Goal: Contribute content: Contribute content

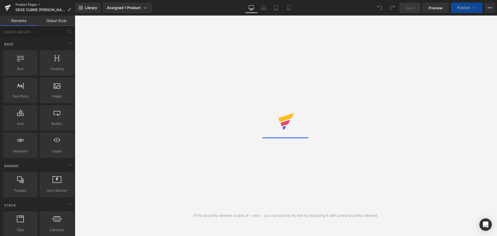
click at [25, 3] on link "Product Pages" at bounding box center [46, 5] width 60 height 4
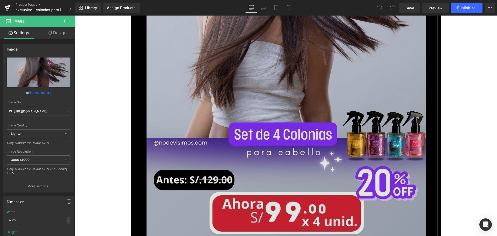
scroll to position [285, 0]
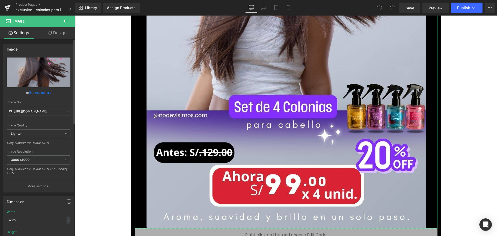
click at [42, 92] on link "Browse gallery" at bounding box center [40, 92] width 22 height 9
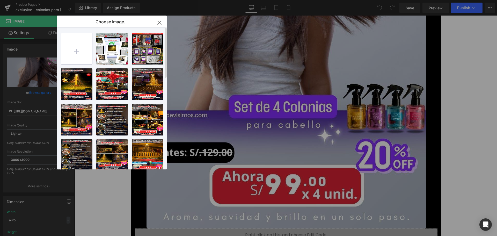
click at [78, 56] on input "file" at bounding box center [76, 48] width 31 height 31
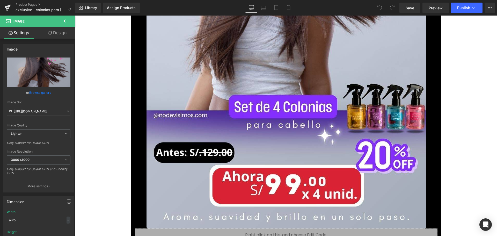
drag, startPoint x: 23, startPoint y: 100, endPoint x: 23, endPoint y: 97, distance: 3.1
click at [23, 0] on div "You are previewing how the will restyle your page. You can not edit Elements in…" at bounding box center [248, 0] width 497 height 0
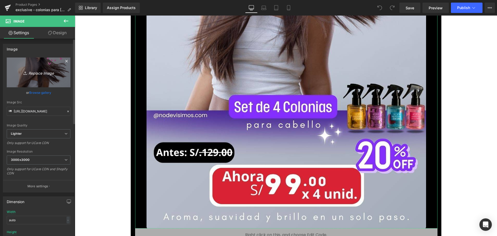
click at [36, 74] on icon "Replace Image" at bounding box center [38, 72] width 41 height 6
type input "C:\fakepath\1_optimized (1).jpg"
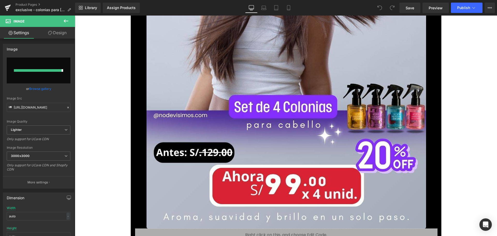
type input "https://ucarecdn.com/ef4904a1-3535-4d1e-8934-8920ae811abc/-/format/auto/-/previ…"
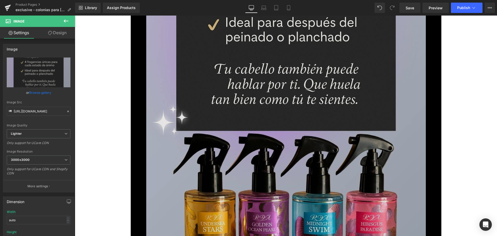
scroll to position [906, 0]
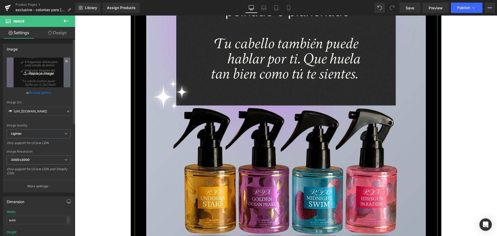
click at [41, 74] on icon "Replace Image" at bounding box center [38, 72] width 41 height 6
type input "C:\fakepath\2_optimized (1).jpg"
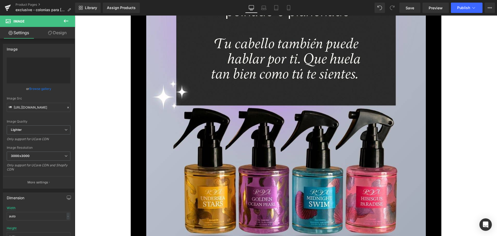
type input "https://ucarecdn.com/4f41778f-5618-4d61-b95b-583bb559caac/-/format/auto/-/previ…"
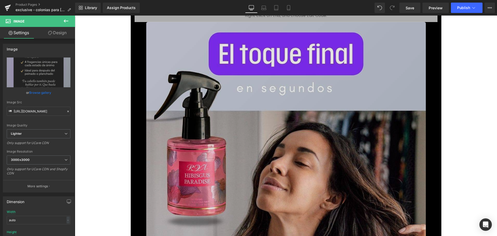
scroll to position [1191, 0]
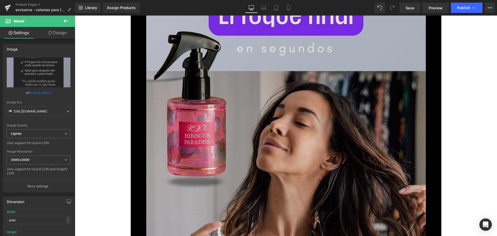
click at [295, 144] on img at bounding box center [286, 230] width 280 height 497
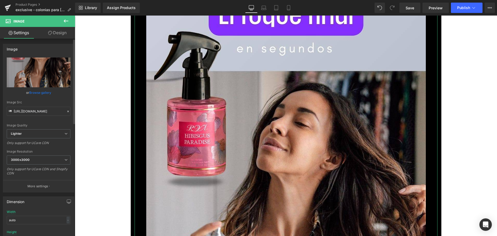
click at [43, 91] on link "Browse gallery" at bounding box center [40, 92] width 22 height 9
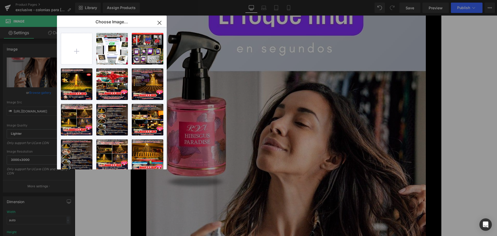
click at [159, 22] on icon "button" at bounding box center [159, 23] width 8 height 8
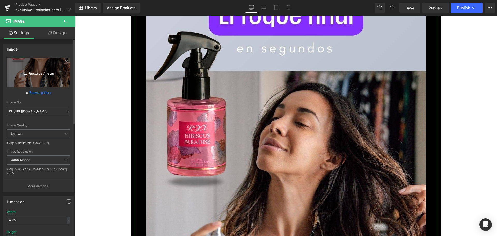
click at [38, 72] on icon "Replace Image" at bounding box center [38, 72] width 41 height 6
type input "C:\fakepath\3_optimized (1).jpg"
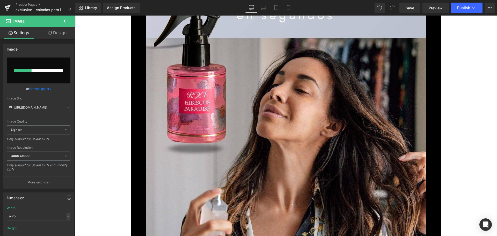
scroll to position [1268, 0]
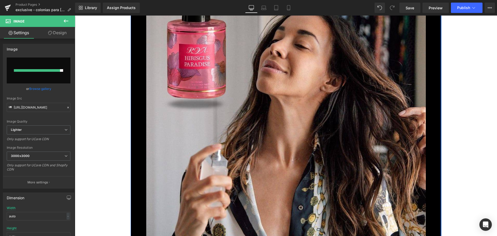
type input "https://ucarecdn.com/e8e8c4d9-ce90-403c-a22a-ed9768b0bc1f/-/format/auto/-/previ…"
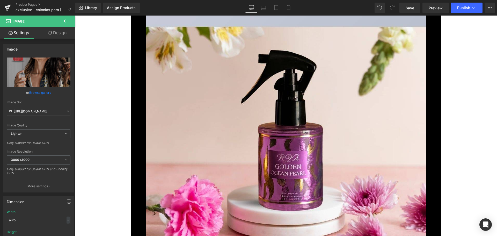
scroll to position [1760, 0]
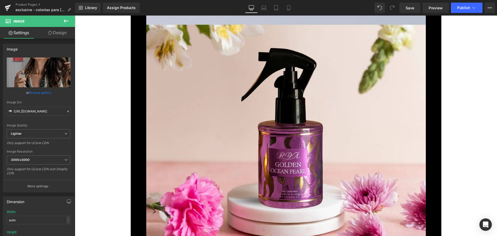
click at [274, 121] on img at bounding box center [286, 171] width 280 height 497
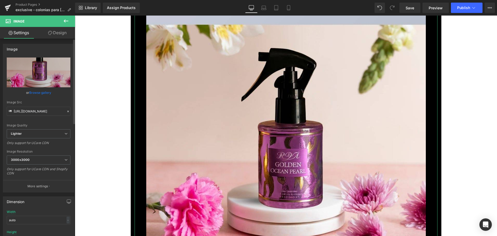
click at [41, 93] on link "Browse gallery" at bounding box center [40, 92] width 22 height 9
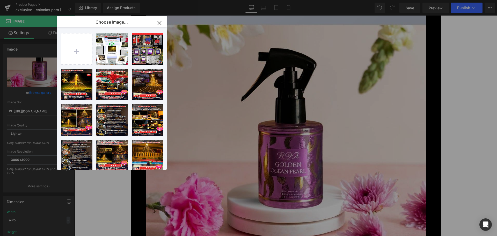
click at [161, 23] on icon "button" at bounding box center [159, 23] width 8 height 8
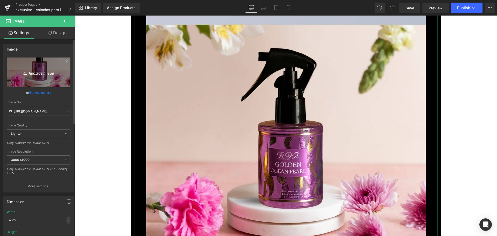
click at [42, 74] on icon "Replace Image" at bounding box center [38, 72] width 41 height 6
type input "C:\fakepath\4_optimized (1).jpg"
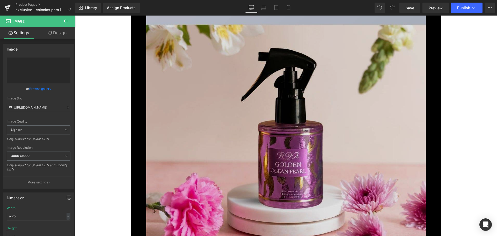
type input "https://ucarecdn.com/56905b71-fd63-4314-8d76-eb8944836dad/-/format/auto/-/previ…"
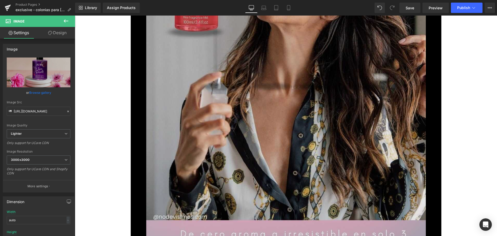
scroll to position [1294, 0]
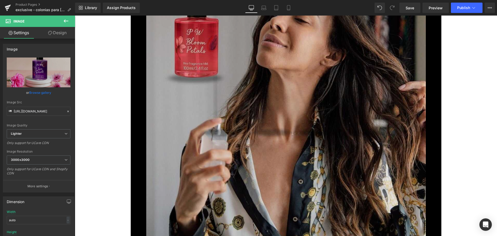
click at [249, 142] on img at bounding box center [286, 127] width 280 height 497
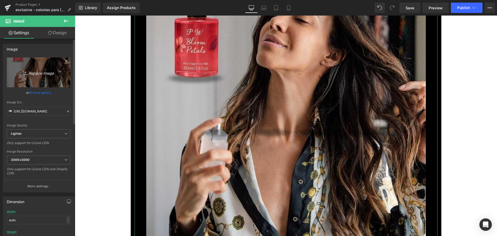
click at [41, 73] on icon "Replace Image" at bounding box center [38, 72] width 41 height 6
type input "C:\fakepath\toque-ok_optimized.jpg"
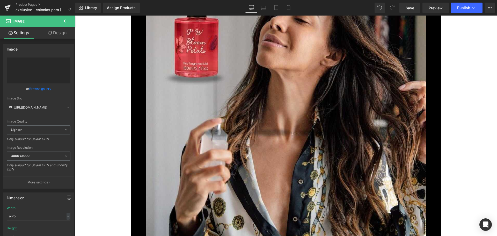
type input "https://ucarecdn.com/523d3348-c47d-4eab-9378-87544e6dbc08/-/format/auto/-/previ…"
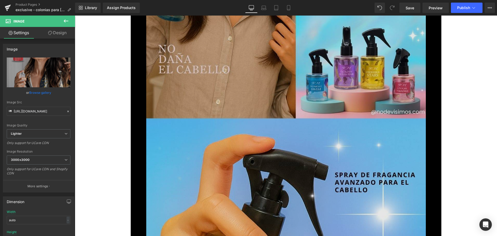
scroll to position [2355, 0]
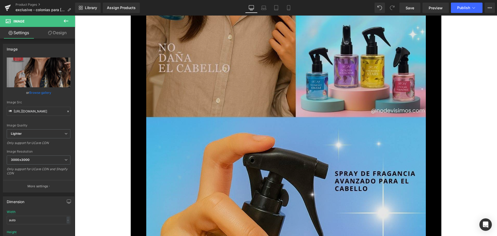
click at [317, 137] on img at bounding box center [286, 85] width 280 height 497
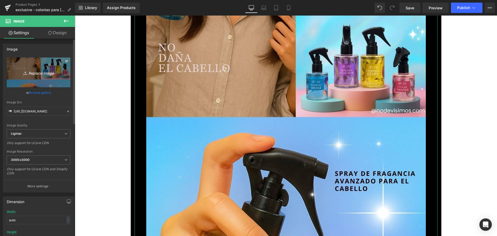
click at [37, 71] on icon "Replace Image" at bounding box center [38, 72] width 41 height 6
type input "C:\fakepath\5_optimized (1).jpg"
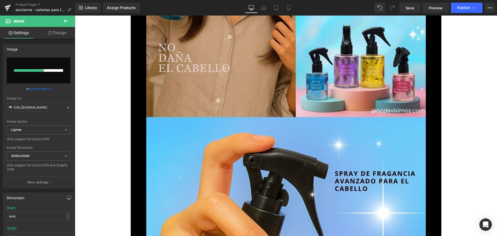
type input "https://ucarecdn.com/78aaa7d7-612e-48c3-a1ef-d7b51297ad38/-/format/auto/-/previ…"
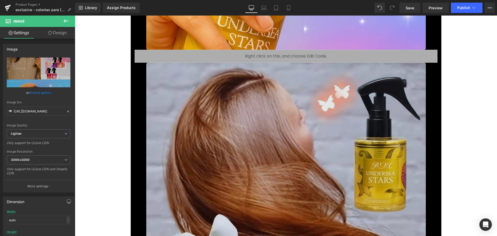
scroll to position [2743, 0]
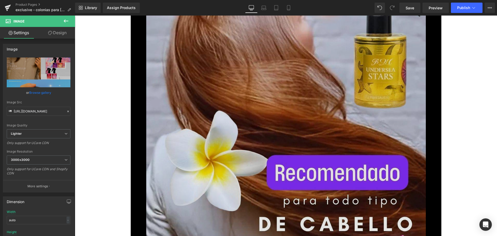
click at [301, 112] on img at bounding box center [286, 207] width 280 height 497
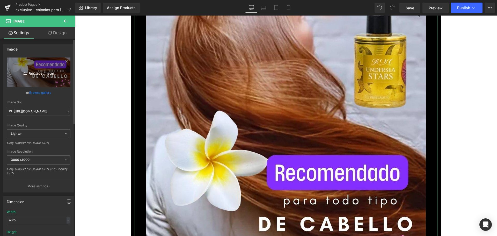
click at [47, 74] on icon "Replace Image" at bounding box center [38, 72] width 41 height 6
type input "C:\fakepath\6_optimized (1).jpg"
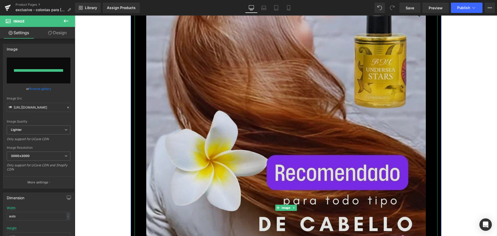
type input "https://ucarecdn.com/233794e4-e8fd-4a7a-92a5-263ebbda66fb/-/format/auto/-/previ…"
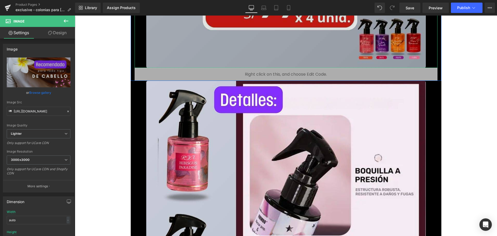
scroll to position [3209, 0]
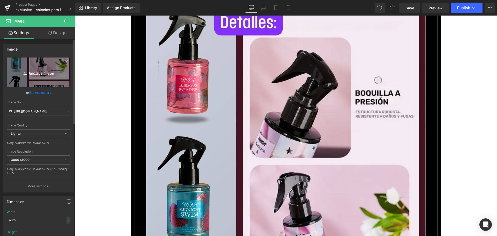
click at [39, 73] on icon "Replace Image" at bounding box center [38, 72] width 41 height 6
type input "C:\fakepath\7_optimized (1).jpg"
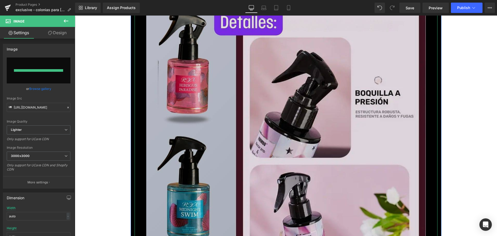
type input "https://ucarecdn.com/e45934ea-83bd-4265-9217-4803e46a7b8a/-/format/auto/-/previ…"
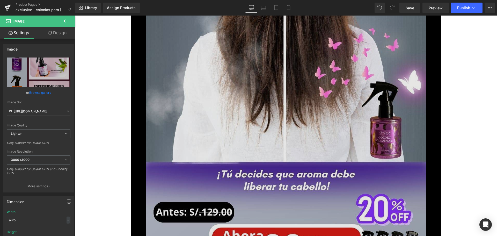
scroll to position [3960, 0]
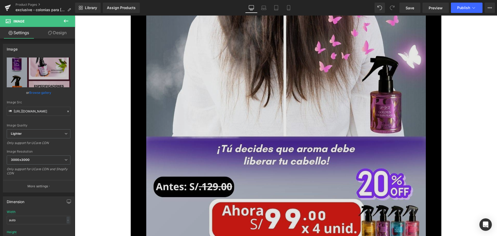
click at [315, 136] on img at bounding box center [286, 10] width 280 height 497
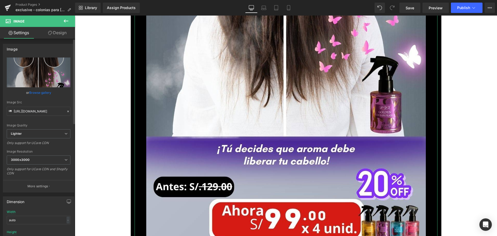
click at [43, 94] on link "Browse gallery" at bounding box center [40, 92] width 22 height 9
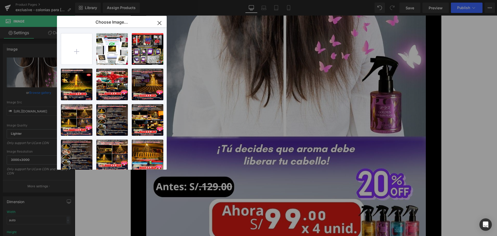
click at [159, 26] on icon "button" at bounding box center [159, 23] width 8 height 8
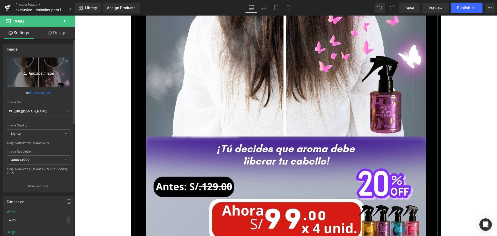
click at [47, 72] on icon "Replace Image" at bounding box center [38, 72] width 41 height 6
type input "C:\fakepath\8_optimized (1).jpg"
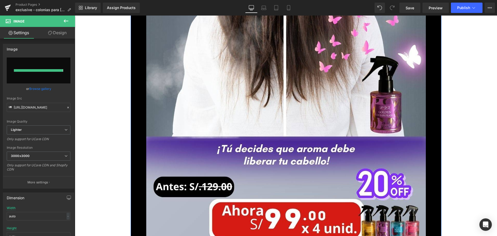
type input "https://ucarecdn.com/7ccfb9d6-4004-4707-a984-8b757c0bb856/-/format/auto/-/previ…"
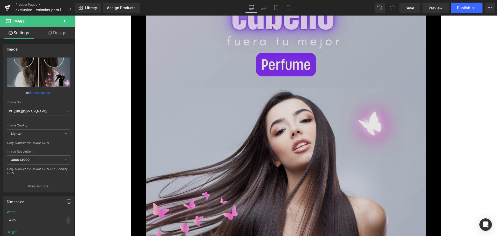
click at [326, 132] on img at bounding box center [286, 210] width 280 height 497
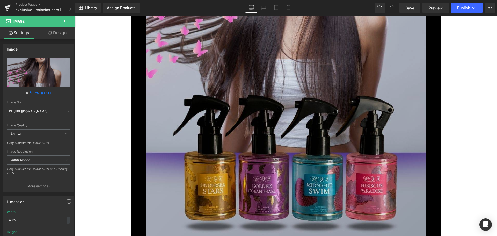
scroll to position [4477, 0]
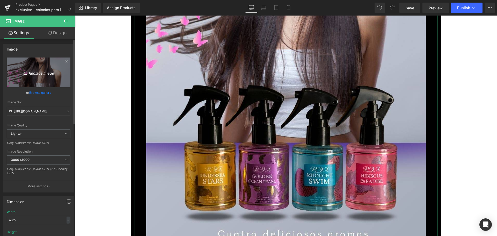
click at [43, 73] on icon "Replace Image" at bounding box center [38, 72] width 41 height 6
type input "C:\fakepath\9_optimized (1).jpg"
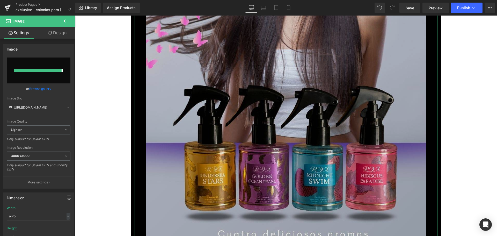
type input "https://ucarecdn.com/a1ea6e8e-984f-4eb8-9ecb-50e3676447b8/-/format/auto/-/previ…"
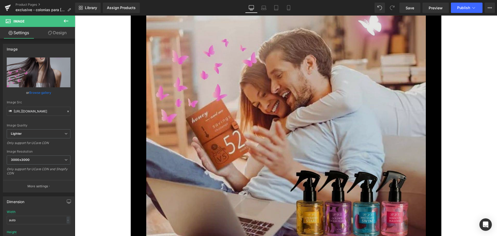
scroll to position [4917, 0]
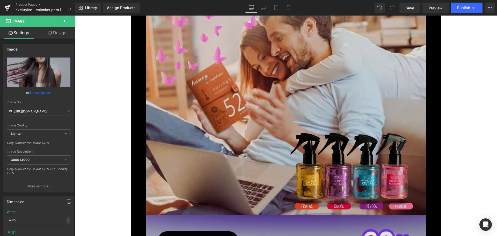
click at [311, 164] on img at bounding box center [286, 73] width 280 height 497
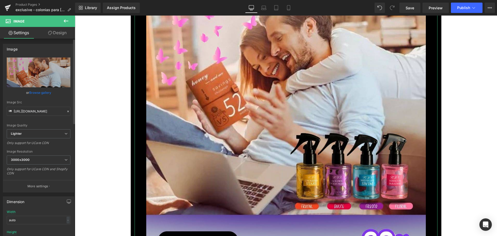
click at [40, 92] on link "Browse gallery" at bounding box center [40, 92] width 22 height 9
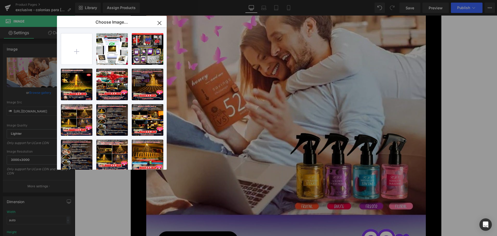
drag, startPoint x: 160, startPoint y: 24, endPoint x: 68, endPoint y: 15, distance: 92.8
click at [160, 24] on icon "button" at bounding box center [159, 22] width 3 height 3
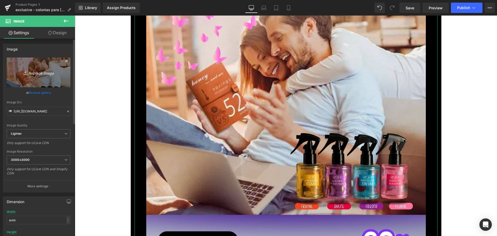
click at [42, 73] on icon "Replace Image" at bounding box center [38, 72] width 41 height 6
type input "C:\fakepath\10_optimized.jpg"
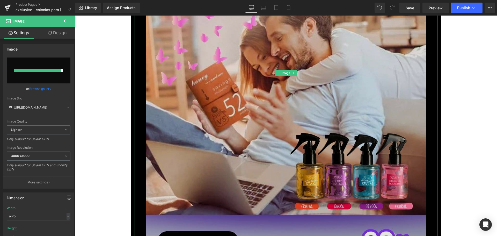
type input "https://ucarecdn.com/d460e35b-d535-4ce6-aedb-02a004e53de2/-/format/auto/-/previ…"
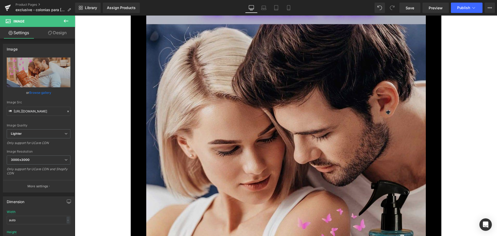
scroll to position [5435, 0]
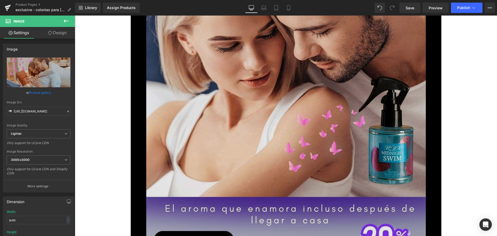
click at [300, 180] on img at bounding box center [286, 65] width 280 height 497
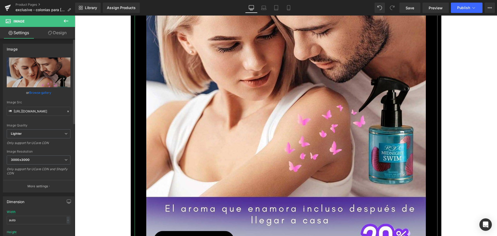
click at [45, 92] on link "Browse gallery" at bounding box center [40, 92] width 22 height 9
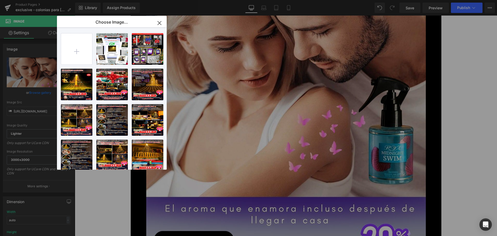
click at [159, 23] on icon "button" at bounding box center [159, 22] width 3 height 3
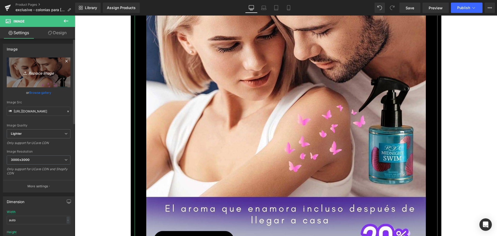
click at [41, 75] on icon "Replace Image" at bounding box center [38, 72] width 41 height 6
type input "C:\fakepath\11_optimized.jpg"
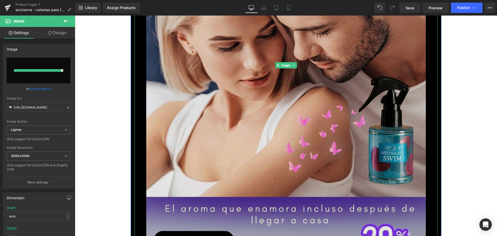
type input "https://ucarecdn.com/450f4cf2-d30b-459e-8be6-f47d5e8d51dc/-/format/auto/-/previ…"
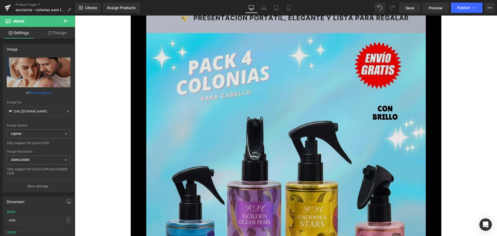
scroll to position [5849, 0]
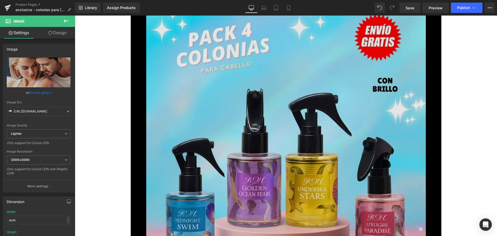
click at [299, 149] on img at bounding box center [286, 161] width 280 height 497
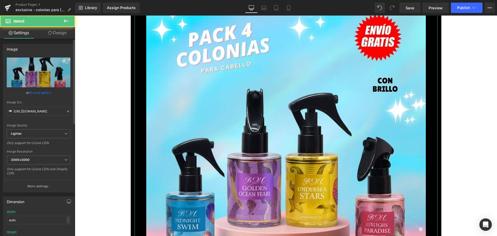
click at [37, 93] on link "Browse gallery" at bounding box center [40, 92] width 22 height 9
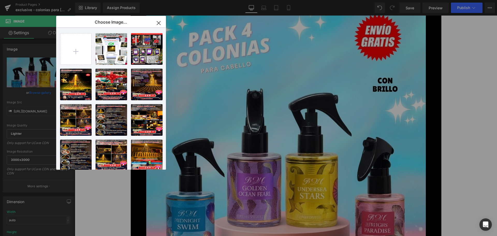
click at [157, 25] on icon "button" at bounding box center [159, 23] width 8 height 8
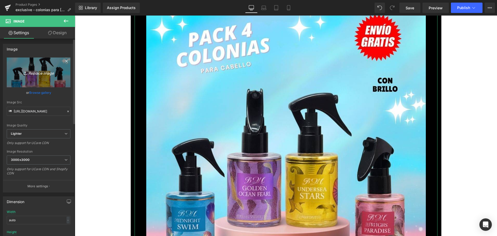
click at [35, 74] on icon "Replace Image" at bounding box center [38, 72] width 41 height 6
type input "C:\fakepath\12_optimized.jpg"
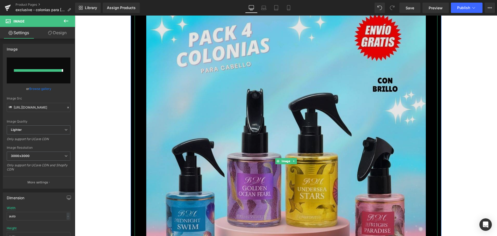
type input "https://ucarecdn.com/7621ca5f-9bb0-4476-8896-002b830b3f18/-/format/auto/-/previ…"
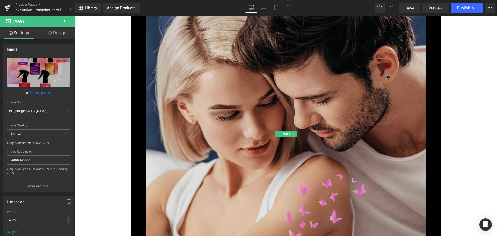
scroll to position [5379, 0]
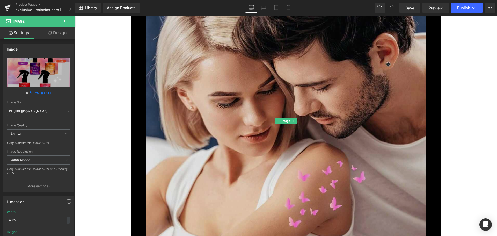
drag, startPoint x: 263, startPoint y: 157, endPoint x: 258, endPoint y: 155, distance: 5.2
click at [263, 157] on img at bounding box center [286, 120] width 280 height 497
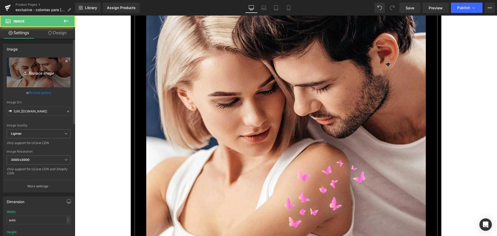
click at [39, 73] on icon "Replace Image" at bounding box center [38, 72] width 41 height 6
type input "C:\fakepath\octubre_optimized.jpg"
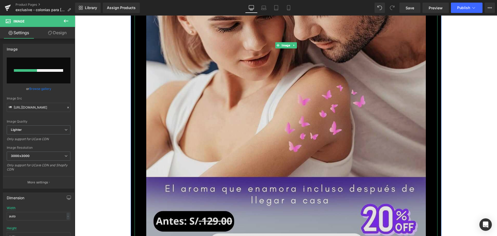
scroll to position [5457, 0]
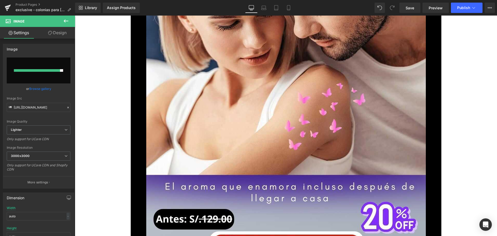
type input "https://ucarecdn.com/05a9176a-0a34-4ec7-9567-3325fd408cf5/-/format/auto/-/previ…"
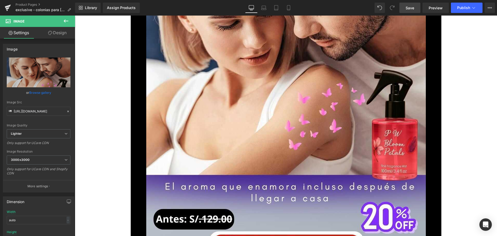
click at [412, 6] on span "Save" at bounding box center [410, 7] width 9 height 5
click at [112, 8] on div "Assign Products" at bounding box center [121, 8] width 29 height 4
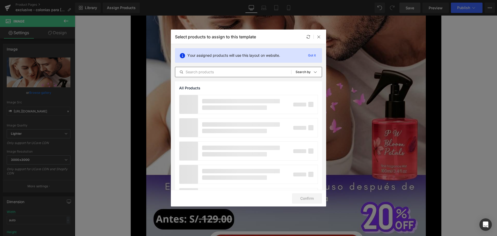
click at [211, 71] on input "text" at bounding box center [233, 72] width 116 height 6
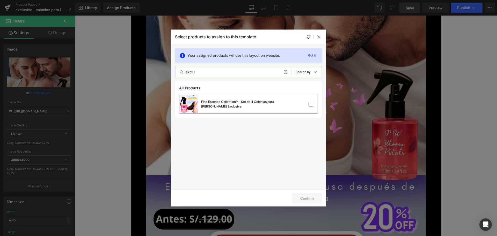
type input "exclu"
click at [236, 106] on div "Fine Essence Collection® - Set de 4 Colonias para Cabello Exclusive" at bounding box center [240, 103] width 78 height 9
click at [312, 203] on div "Confirm" at bounding box center [248, 198] width 155 height 17
click at [311, 197] on button "Confirm" at bounding box center [307, 198] width 30 height 10
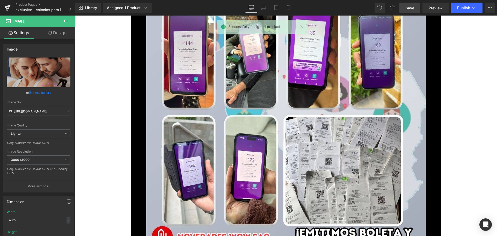
scroll to position [6622, 0]
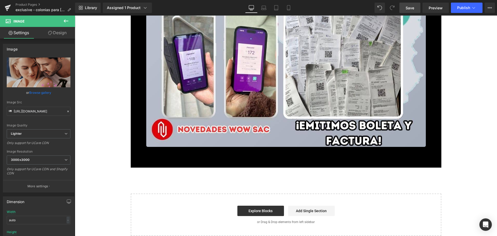
click at [273, 160] on div "Add To Cart (P) Cart Button" at bounding box center [286, 161] width 298 height 13
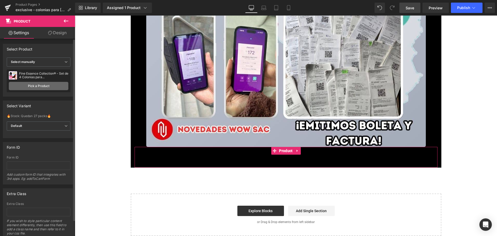
click at [45, 83] on link "Pick a Product" at bounding box center [39, 86] width 60 height 8
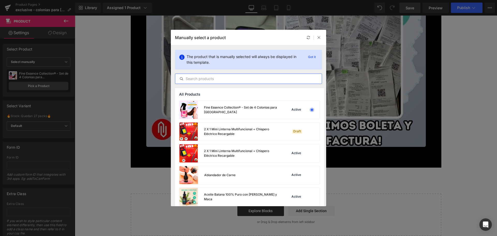
click at [210, 78] on input "text" at bounding box center [248, 79] width 146 height 6
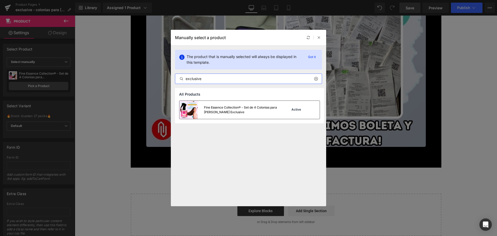
type input "exclusive"
click at [252, 115] on div "Fine Essence Collection® - Set de 4 Colonias para Cabello Exclusive" at bounding box center [229, 110] width 101 height 18
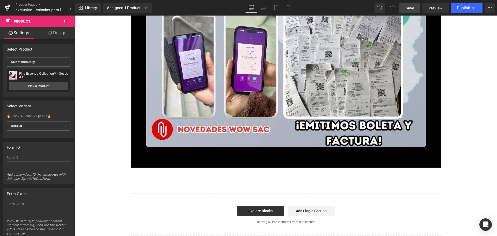
click at [409, 8] on span "Save" at bounding box center [410, 7] width 9 height 5
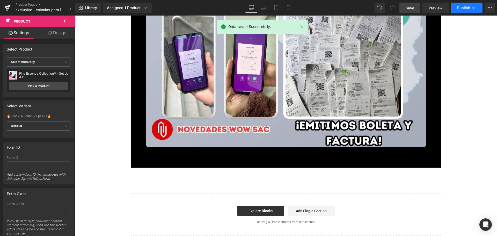
click at [465, 8] on span "Publish" at bounding box center [463, 8] width 13 height 4
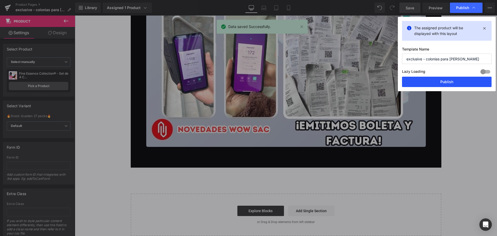
click at [437, 83] on button "Publish" at bounding box center [447, 82] width 90 height 10
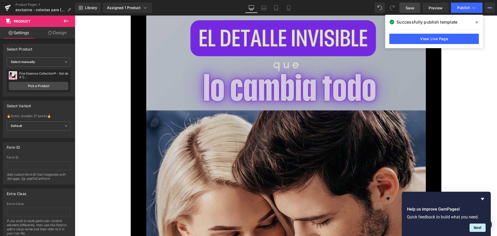
scroll to position [5224, 0]
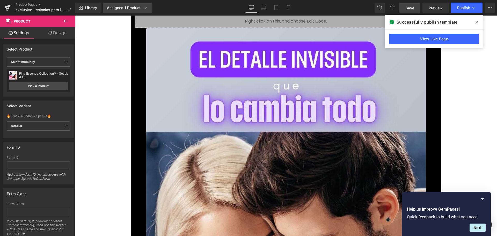
click at [139, 6] on div "Assigned 1 Product" at bounding box center [127, 7] width 41 height 5
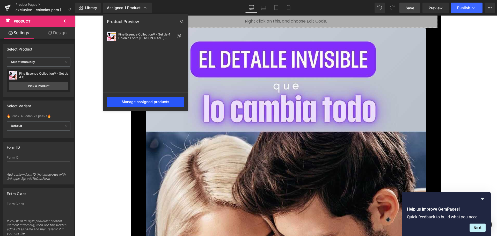
click at [145, 102] on div "Manage assigned products" at bounding box center [145, 102] width 77 height 10
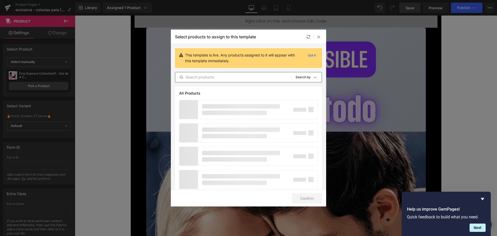
click at [226, 76] on input "text" at bounding box center [233, 77] width 116 height 6
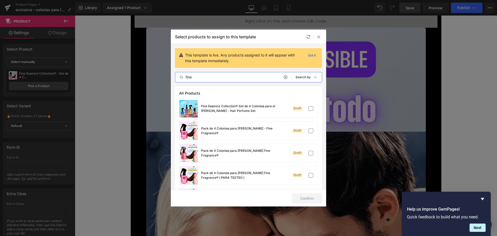
scroll to position [0, 0]
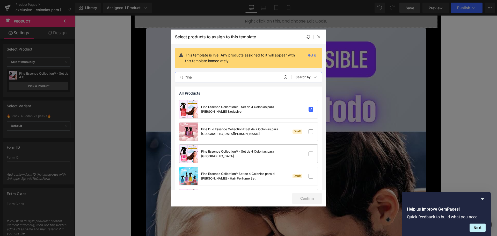
type input "fine"
click at [293, 153] on div at bounding box center [301, 153] width 23 height 5
click at [308, 107] on label at bounding box center [310, 109] width 5 height 5
click at [311, 109] on input "checkbox" at bounding box center [311, 109] width 0 height 0
click at [307, 197] on button "Confirm" at bounding box center [307, 198] width 30 height 10
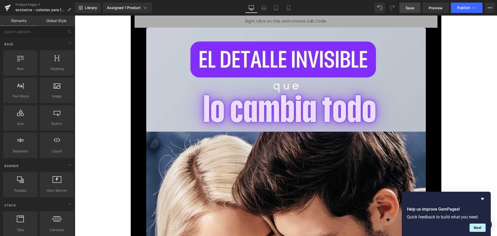
drag, startPoint x: 493, startPoint y: 186, endPoint x: 493, endPoint y: 192, distance: 6.5
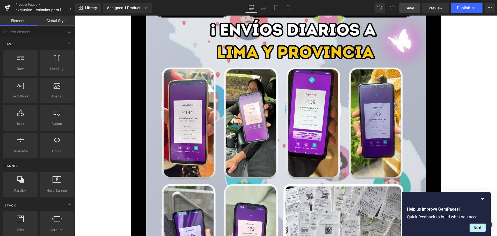
scroll to position [6622, 0]
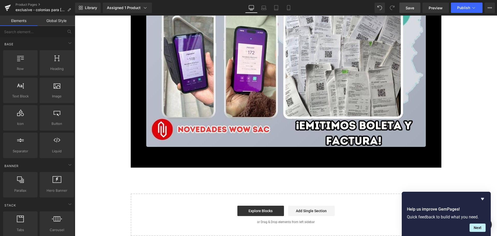
drag, startPoint x: 496, startPoint y: 183, endPoint x: 517, endPoint y: 223, distance: 44.8
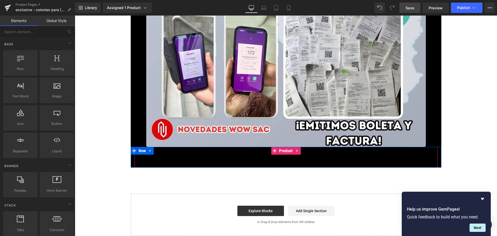
click at [230, 157] on div "Add To Cart (P) Cart Button" at bounding box center [286, 161] width 298 height 13
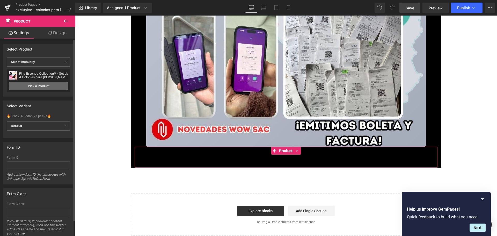
click at [39, 85] on link "Pick a Product" at bounding box center [39, 86] width 60 height 8
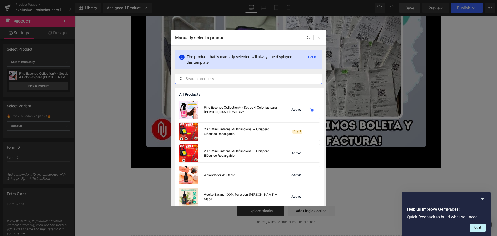
click at [221, 77] on input "text" at bounding box center [248, 79] width 146 height 6
drag, startPoint x: 214, startPoint y: 112, endPoint x: 128, endPoint y: 82, distance: 90.7
click at [203, 108] on div "Fine Essence Collection® - Set de 4 Colonias para Cabello Exclusive" at bounding box center [229, 110] width 101 height 18
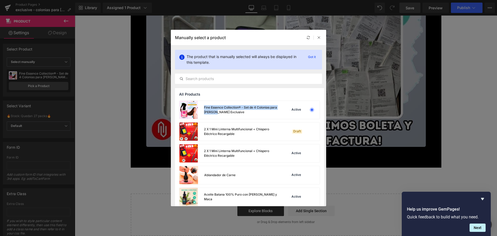
copy div "Fine Essence Collection® - Set de 4 Colonias para Cabello"
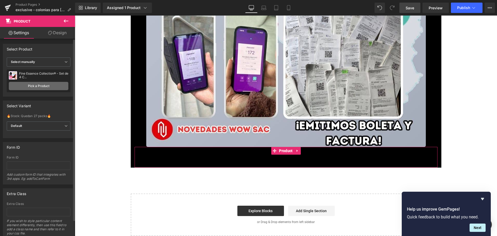
click at [41, 88] on link "Pick a Product" at bounding box center [39, 86] width 60 height 8
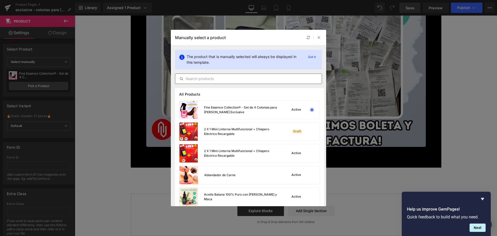
click at [244, 80] on input "text" at bounding box center [248, 79] width 146 height 6
click at [240, 78] on input "text" at bounding box center [248, 79] width 146 height 6
paste input "c"
click at [240, 80] on input "text" at bounding box center [248, 79] width 146 height 6
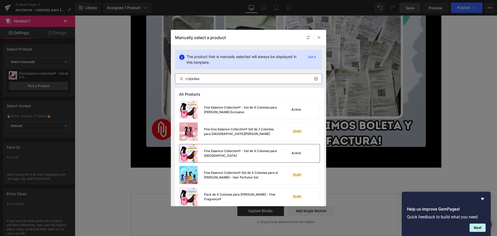
type input "colonias"
drag, startPoint x: 229, startPoint y: 156, endPoint x: 220, endPoint y: 157, distance: 8.7
click at [220, 157] on div "Fine Essence Collection® - Set de 4 Colonias para Cabello" at bounding box center [242, 153] width 77 height 9
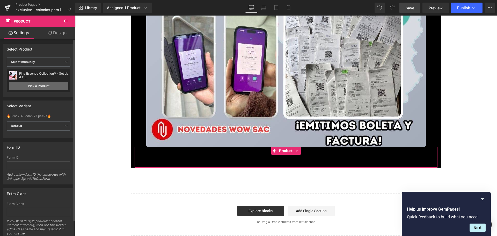
click at [38, 88] on link "Pick a Product" at bounding box center [39, 86] width 60 height 8
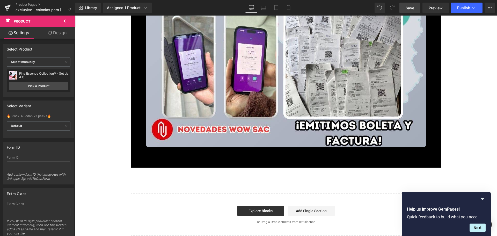
click at [412, 9] on span "Save" at bounding box center [410, 7] width 9 height 5
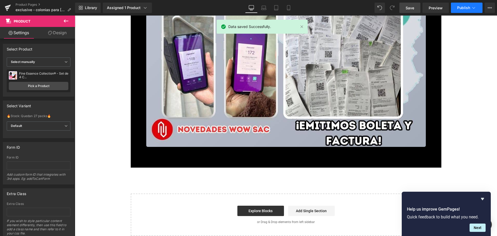
click at [461, 12] on button "Publish" at bounding box center [467, 8] width 32 height 10
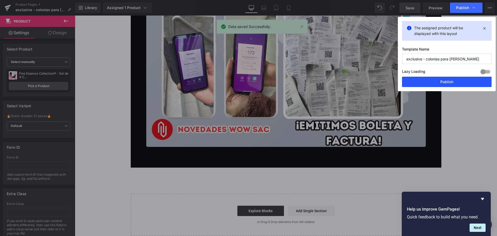
click at [444, 81] on button "Publish" at bounding box center [447, 82] width 90 height 10
